Goal: Information Seeking & Learning: Understand process/instructions

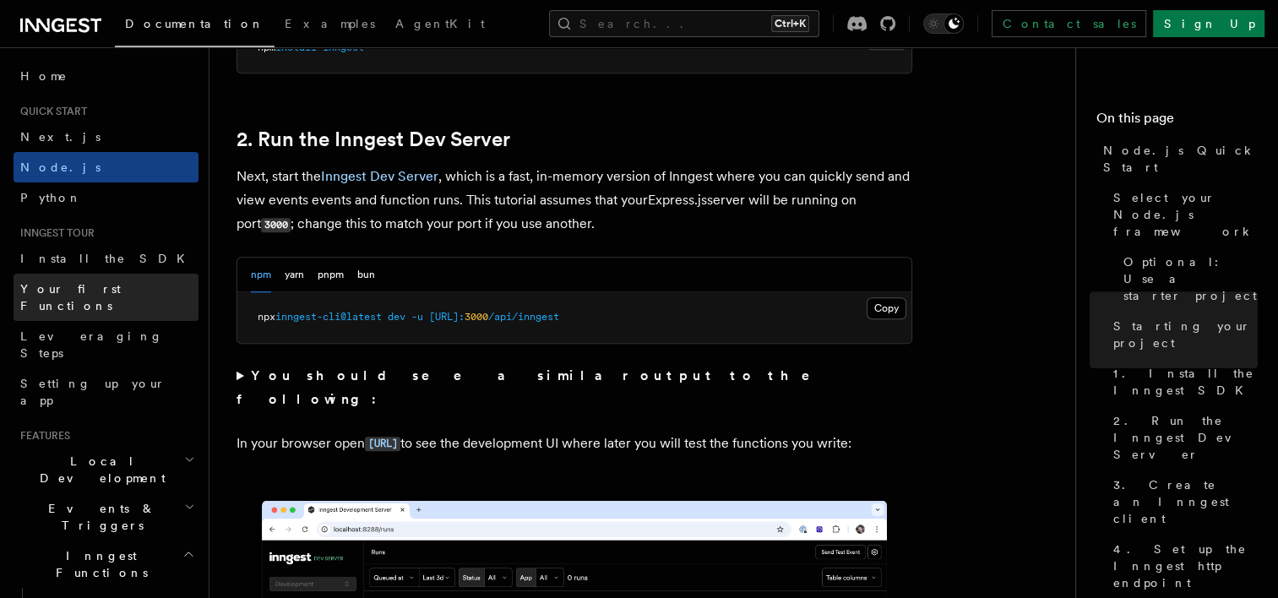
scroll to position [1006, 0]
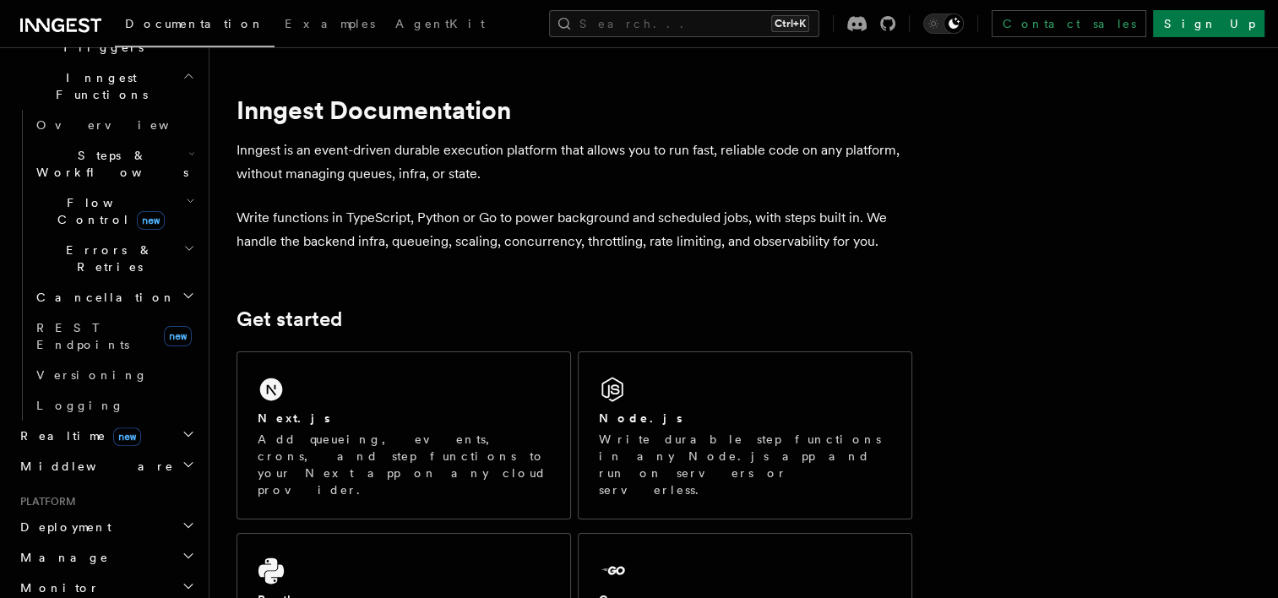
scroll to position [507, 0]
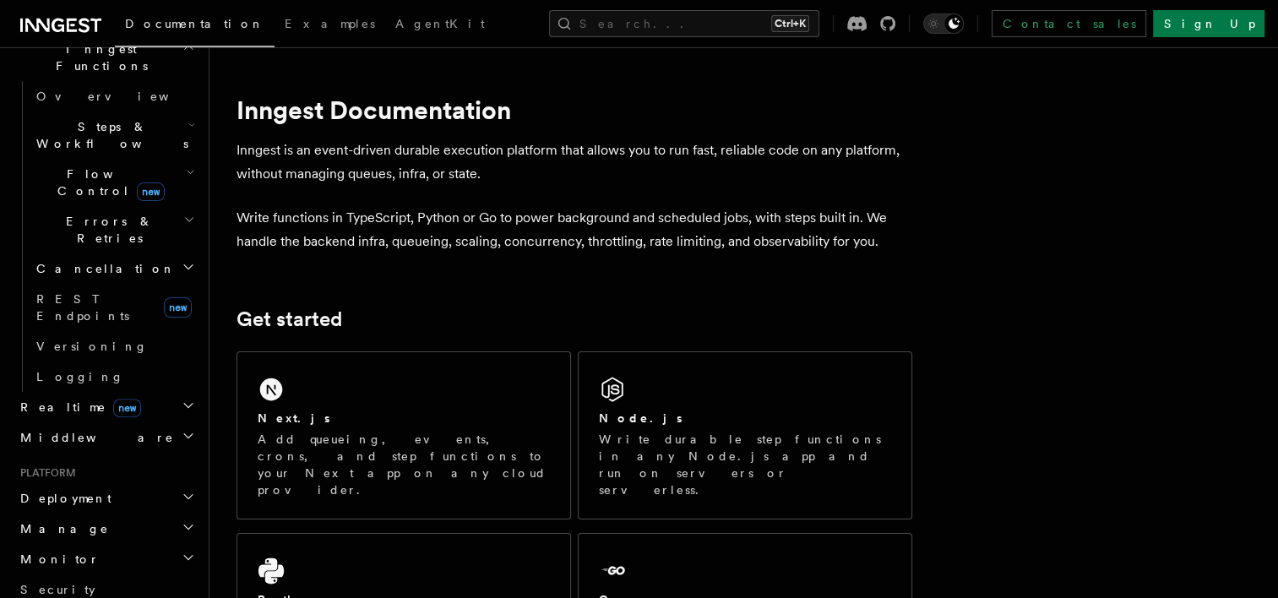
click at [56, 521] on span "Manage" at bounding box center [61, 529] width 95 height 17
click at [83, 514] on h2 "Manage" at bounding box center [106, 529] width 185 height 30
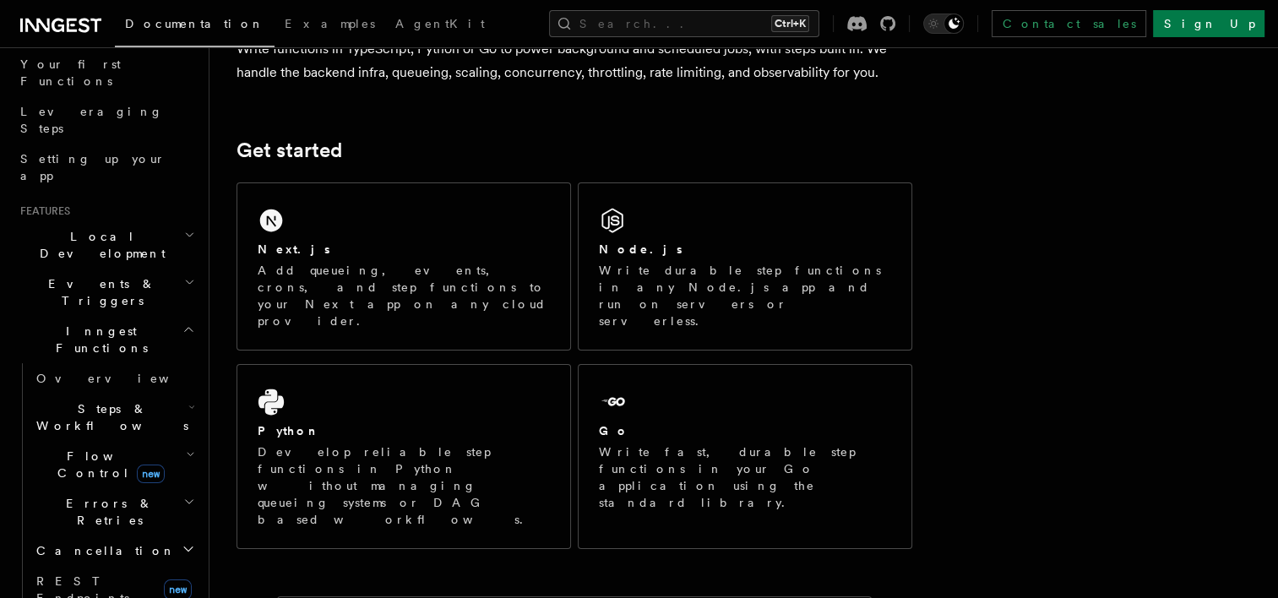
scroll to position [112, 0]
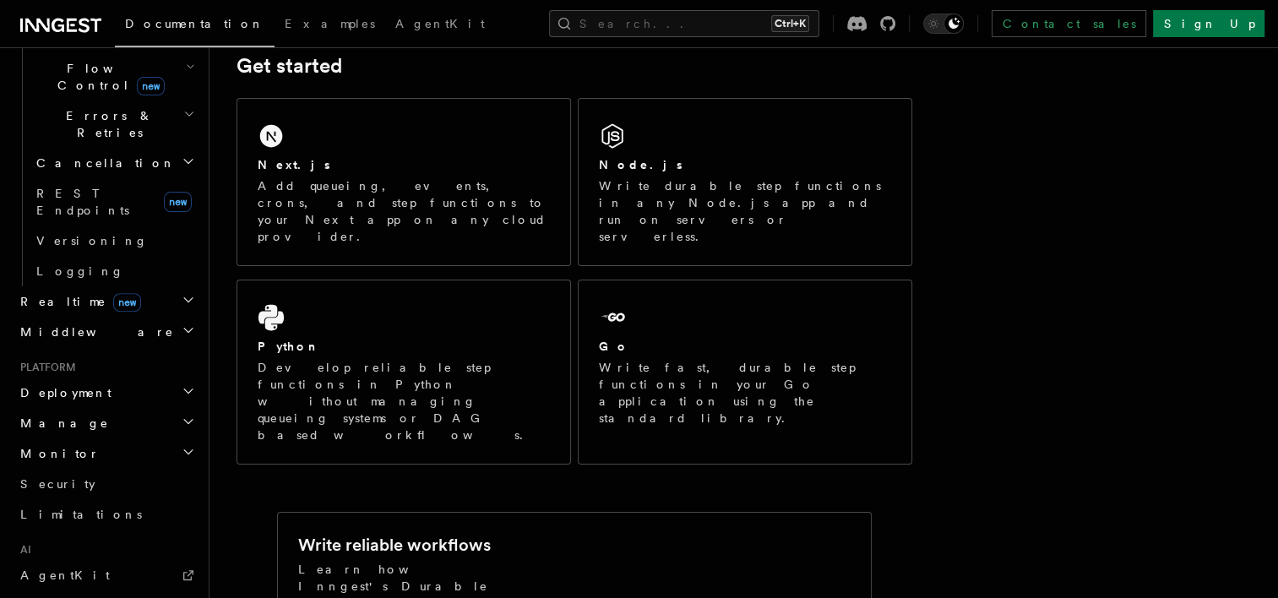
scroll to position [534, 0]
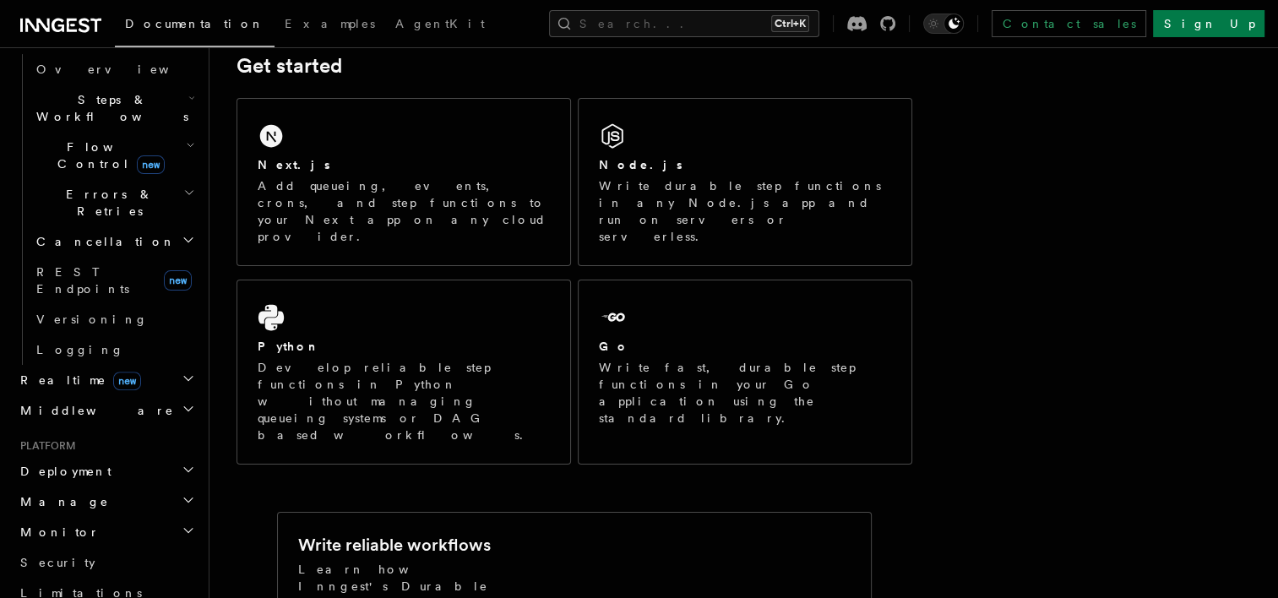
click at [48, 493] on span "Manage" at bounding box center [61, 501] width 95 height 17
click at [101, 526] on span "Environments" at bounding box center [109, 533] width 146 height 14
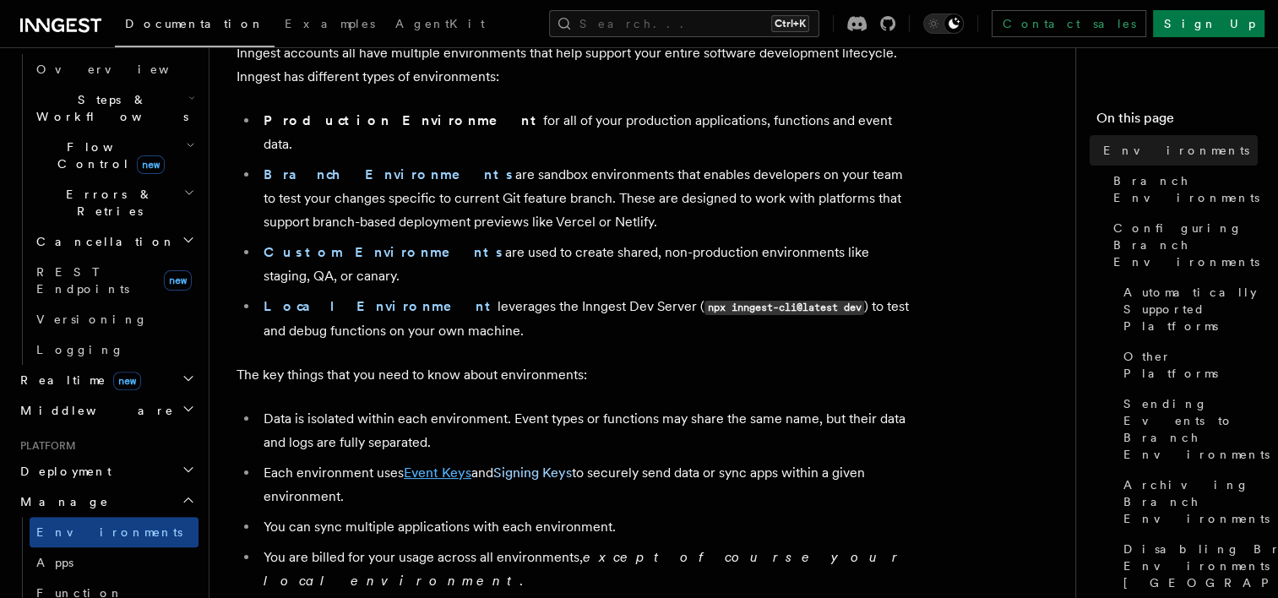
scroll to position [253, 0]
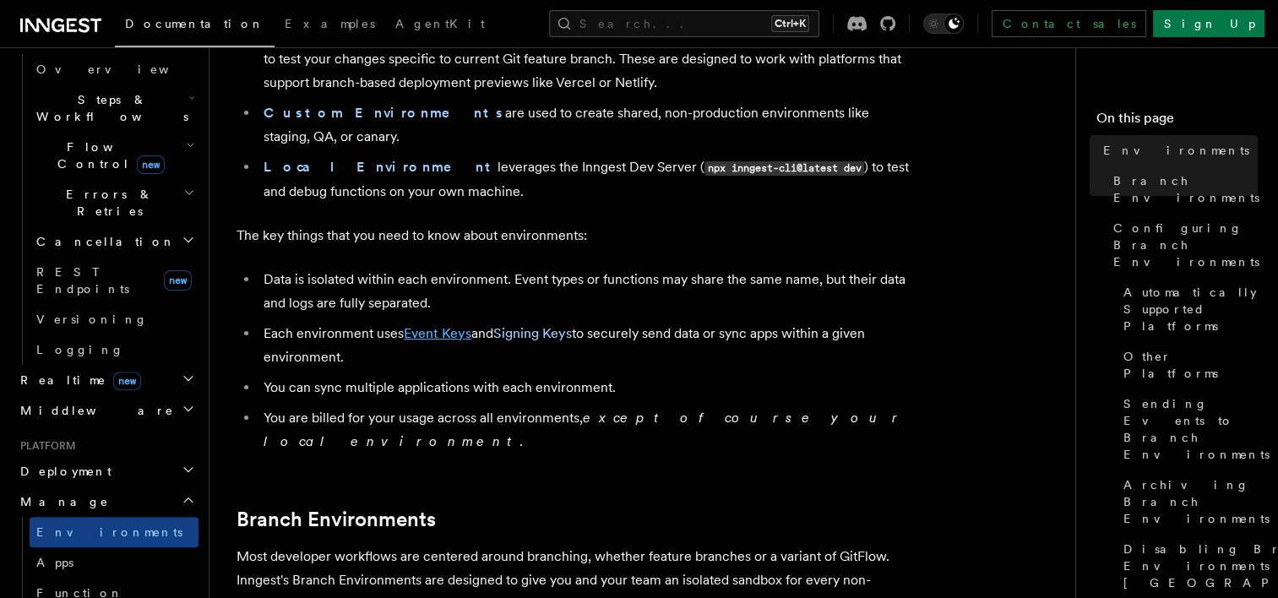
click at [439, 325] on link "Event Keys" at bounding box center [438, 333] width 68 height 16
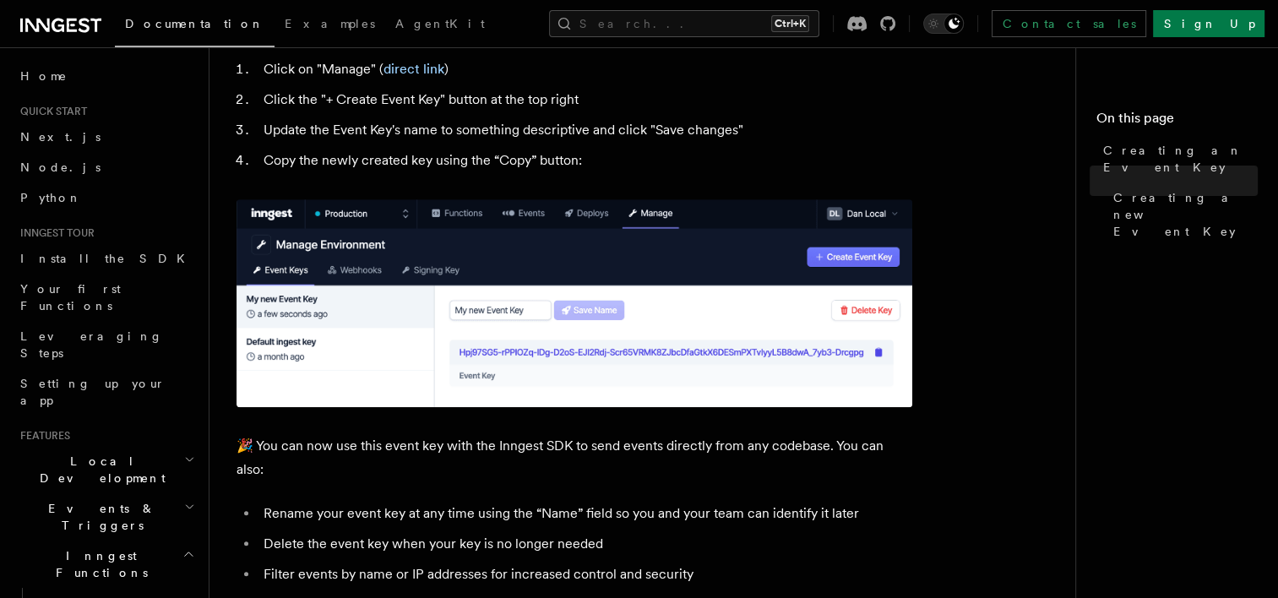
scroll to position [826, 0]
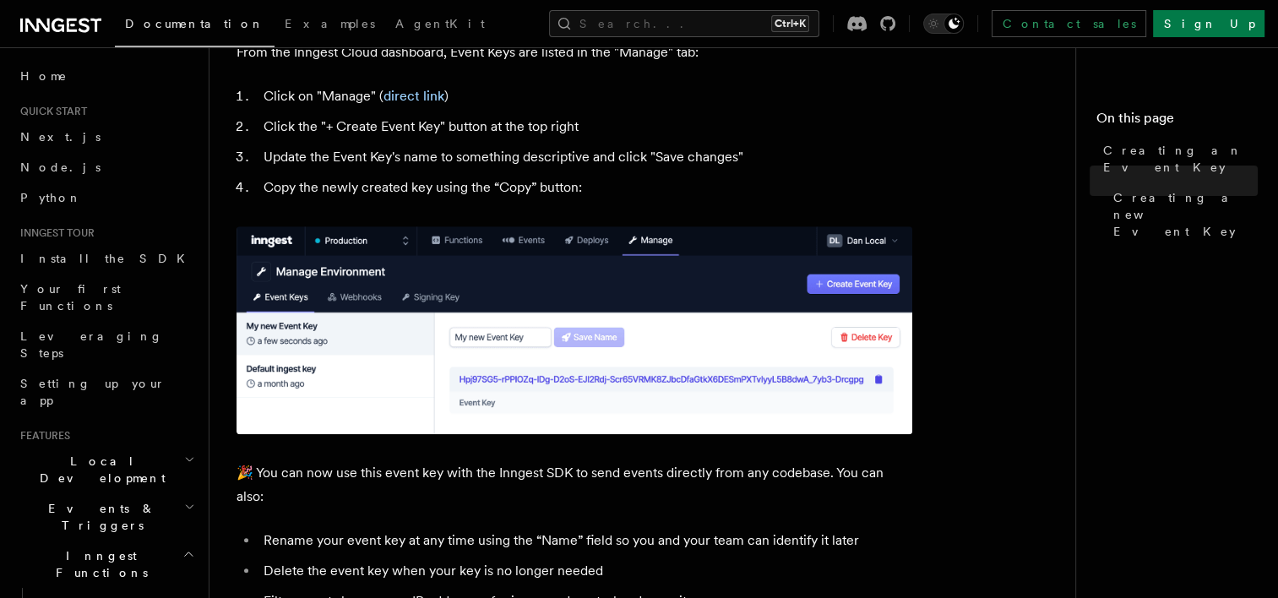
click at [883, 382] on img at bounding box center [575, 330] width 676 height 208
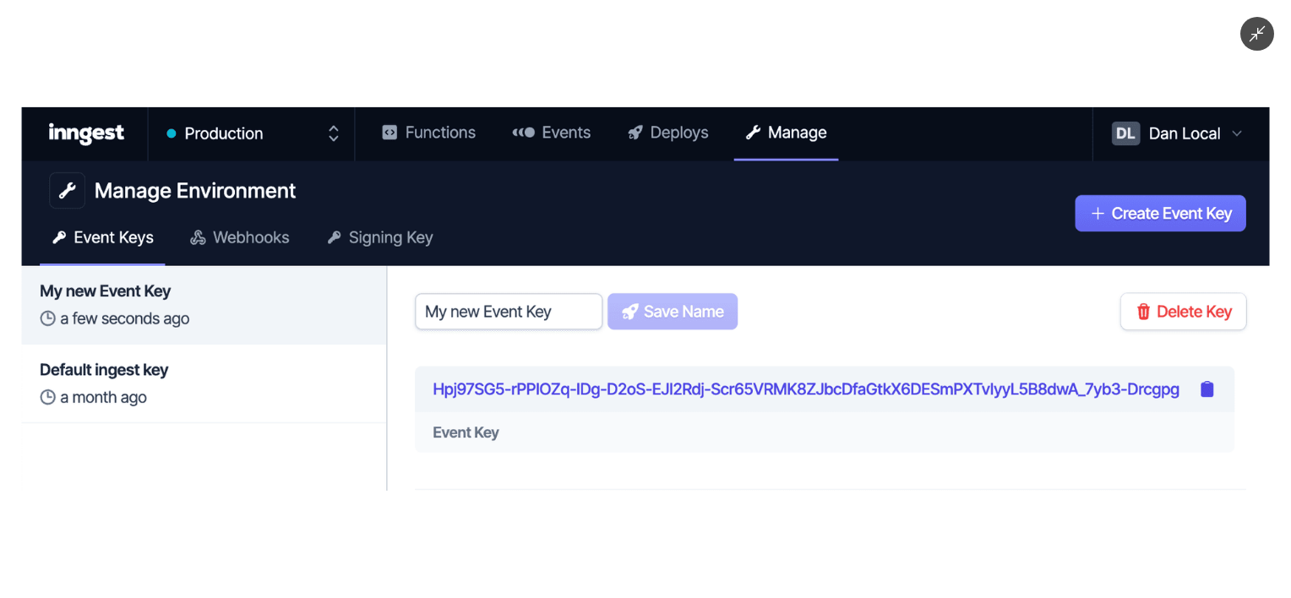
click at [396, 386] on img at bounding box center [646, 299] width 1248 height 384
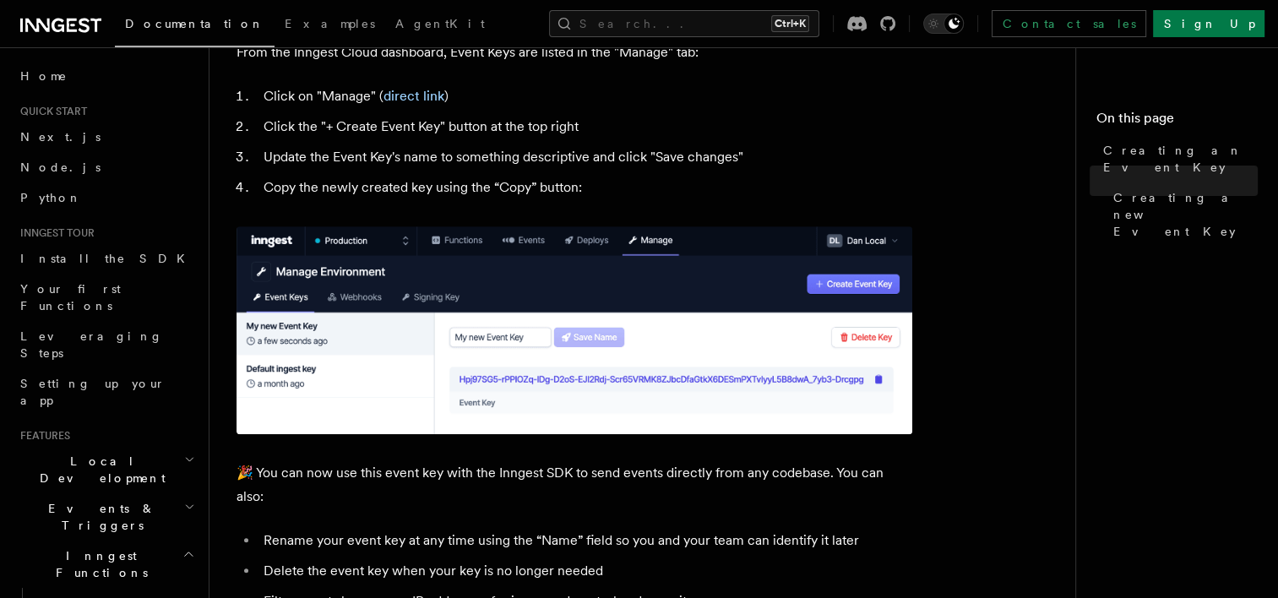
click at [440, 387] on body "Documentation Examples AgentKit Search... Ctrl+K Contact sales Sign Up Search..…" at bounding box center [639, 139] width 1278 height 1930
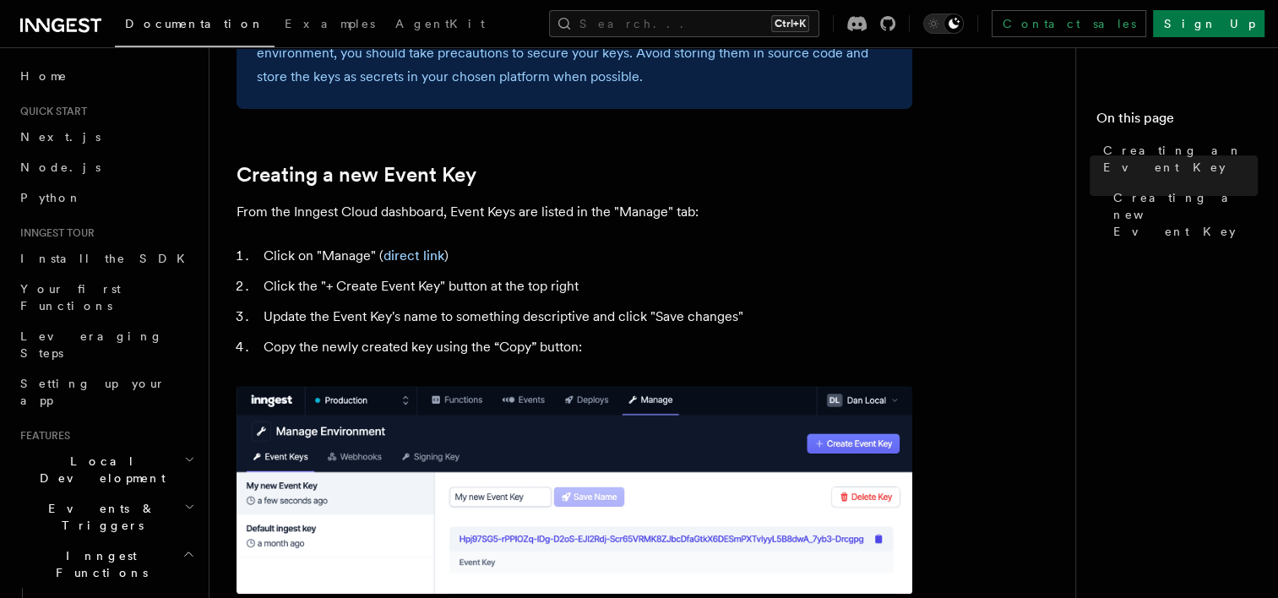
scroll to position [657, 0]
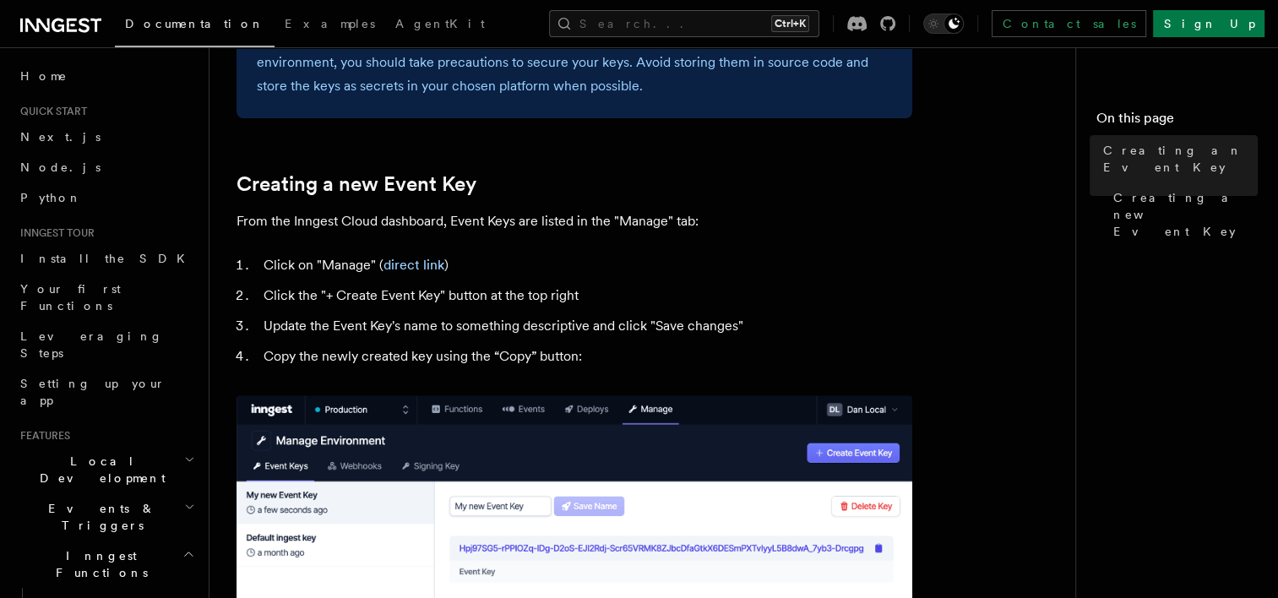
click at [322, 420] on img at bounding box center [575, 499] width 676 height 208
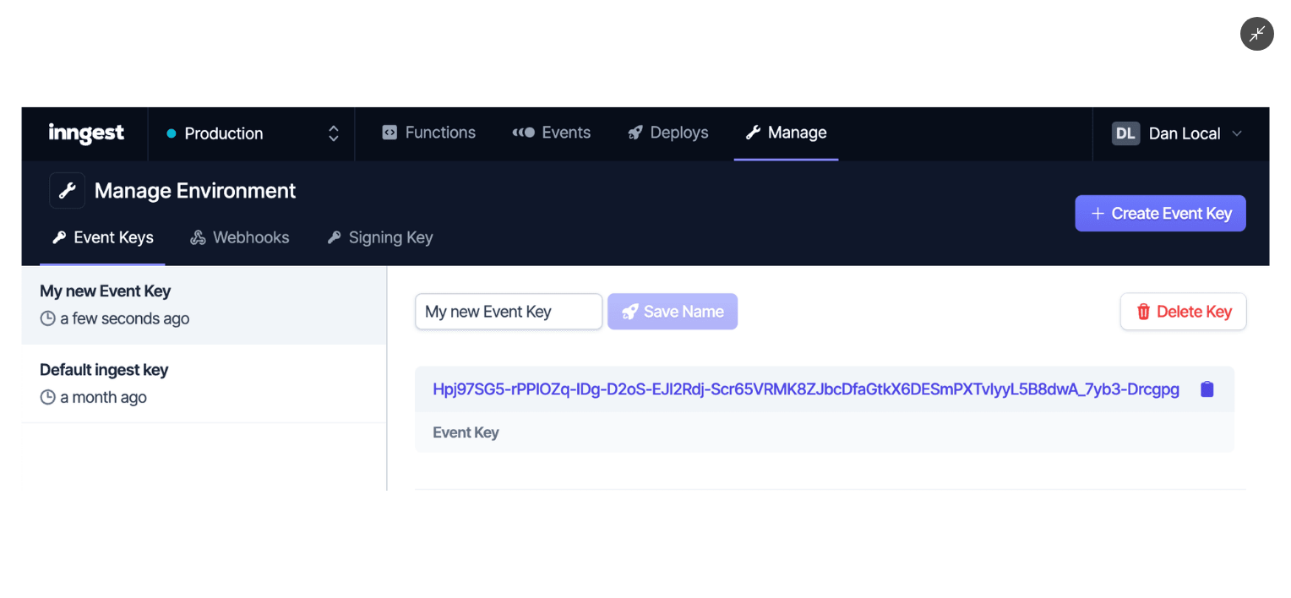
click at [322, 420] on img at bounding box center [646, 299] width 1248 height 384
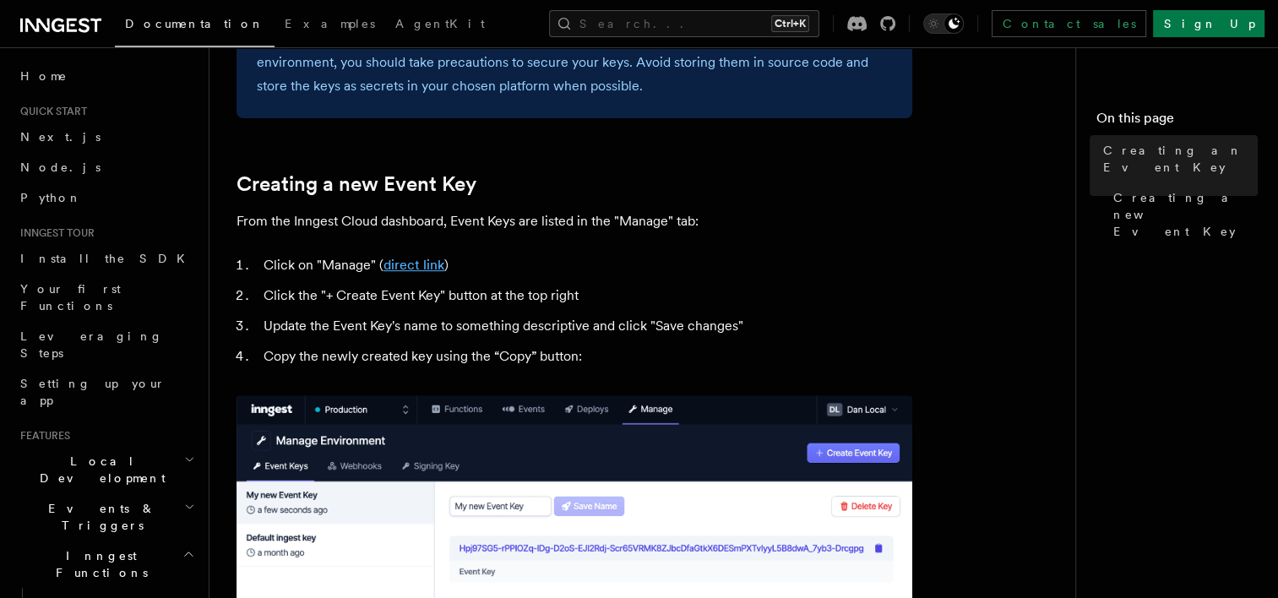
click at [422, 267] on link "direct link" at bounding box center [414, 265] width 61 height 16
